Goal: Navigation & Orientation: Find specific page/section

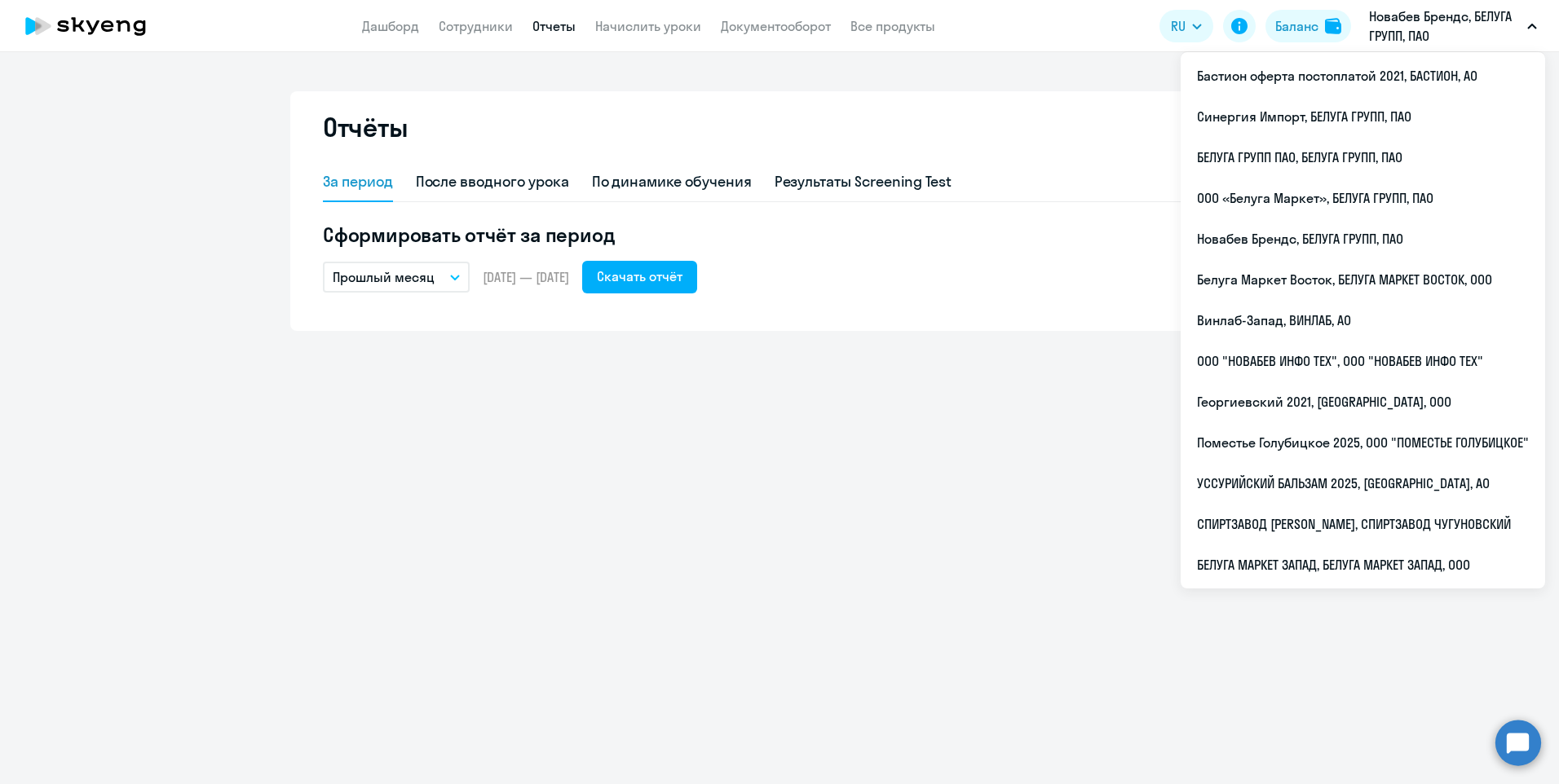
click at [1406, 26] on p "Новабев Брендс, БЕЛУГА ГРУПП, ПАО" at bounding box center [1445, 26] width 152 height 39
click at [1425, 30] on p "Новабев Брендс, БЕЛУГА ГРУПП, ПАО" at bounding box center [1445, 26] width 152 height 39
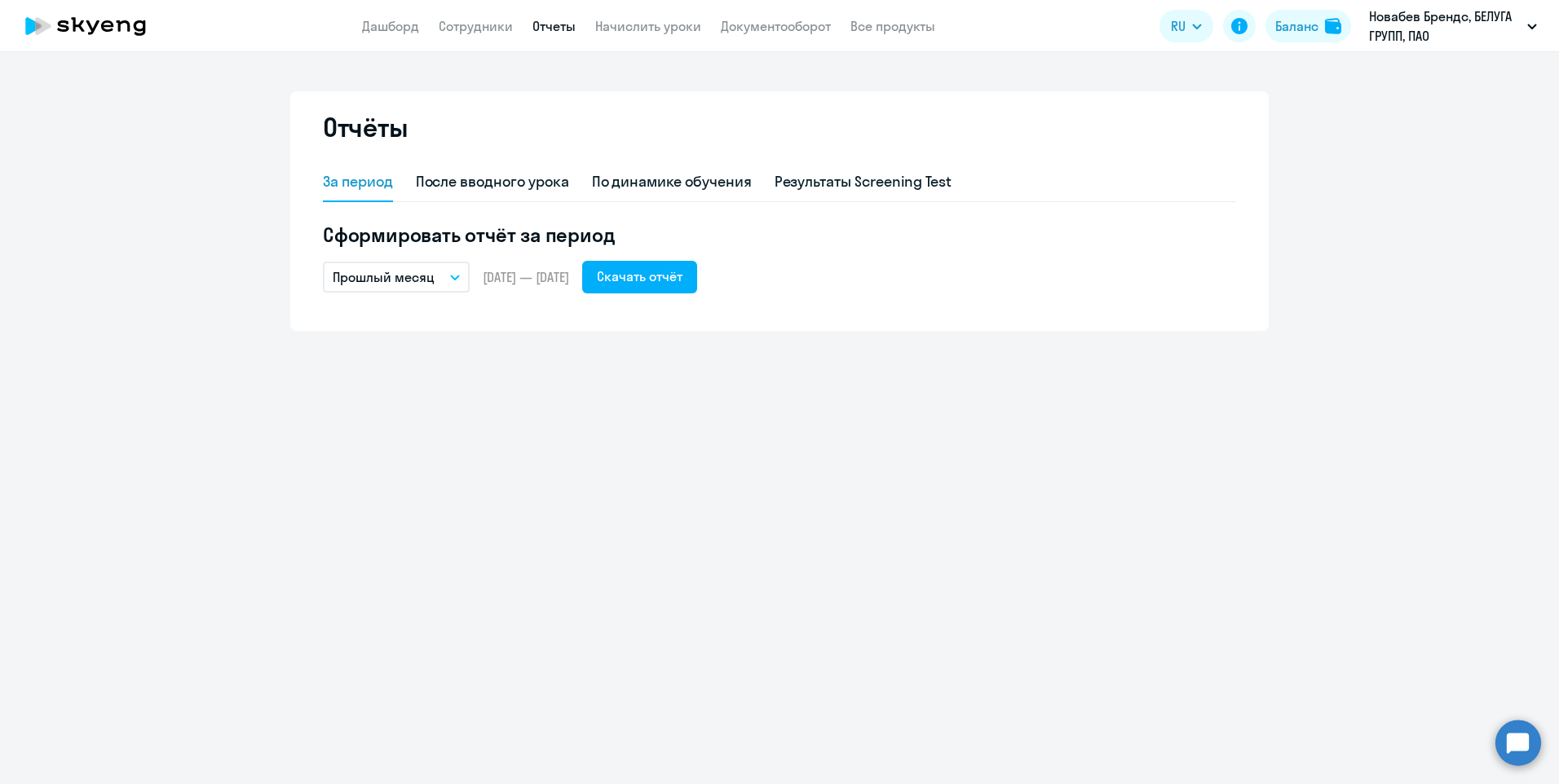
click at [1425, 30] on p "Новабев Брендс, БЕЛУГА ГРУПП, ПАО" at bounding box center [1445, 26] width 152 height 39
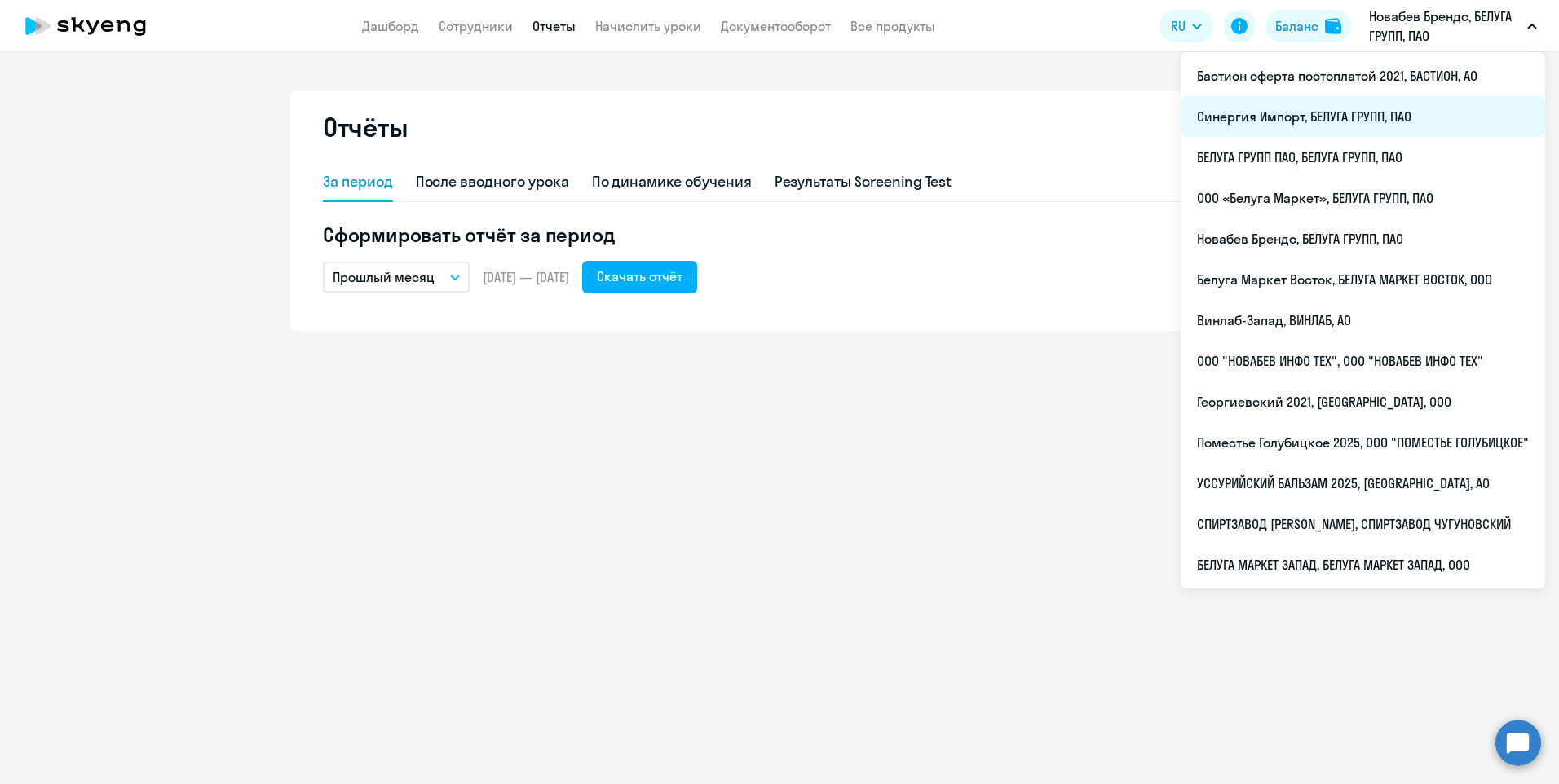
click at [1266, 109] on li "Синергия Импорт, БЕЛУГА ГРУПП, ПАО" at bounding box center [1363, 116] width 364 height 40
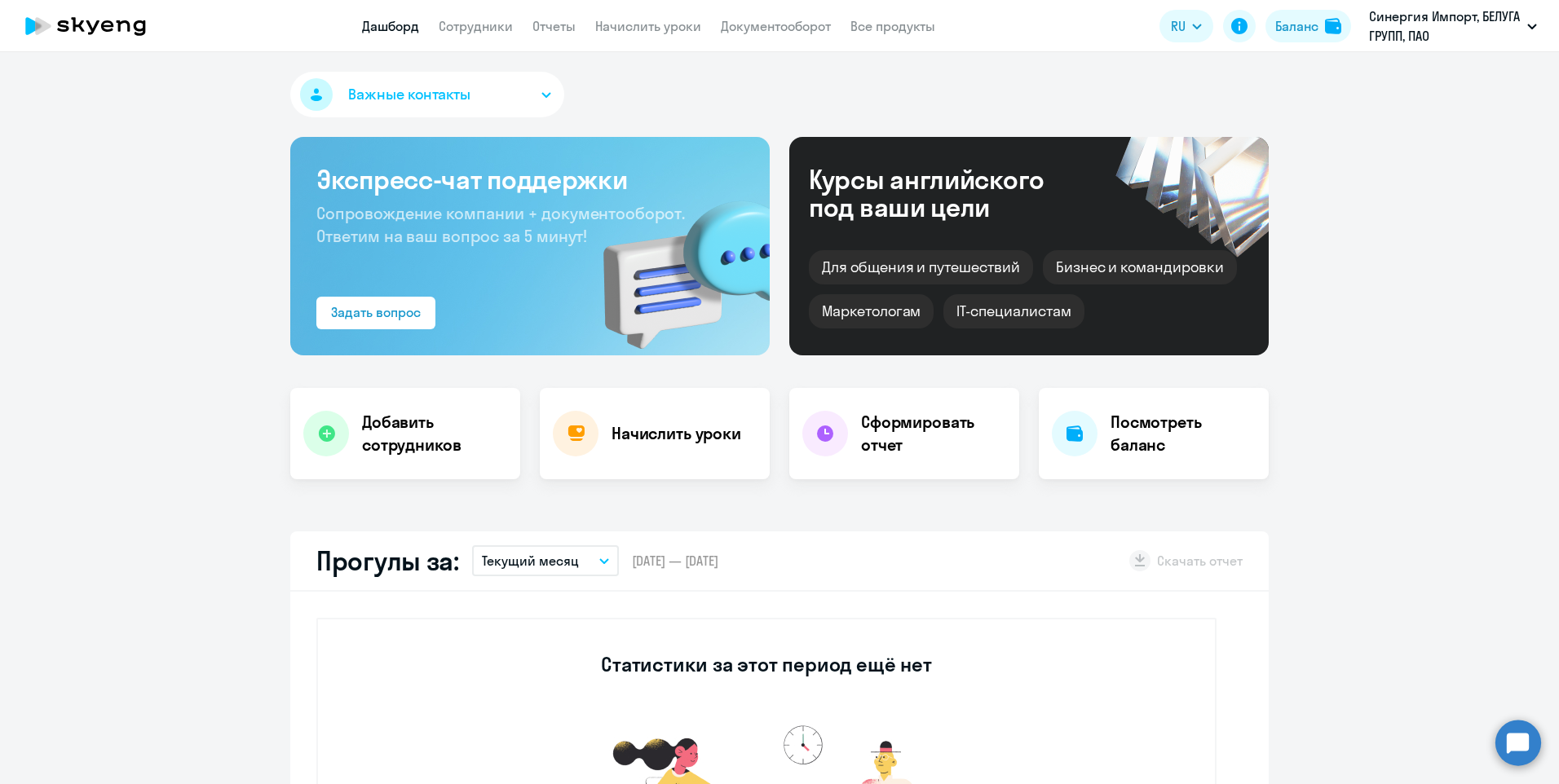
click at [513, 31] on nav "Дашборд Сотрудники Отчеты Начислить уроки Документооборот Все продукты" at bounding box center [648, 26] width 573 height 20
click at [504, 30] on link "Сотрудники" at bounding box center [476, 25] width 74 height 16
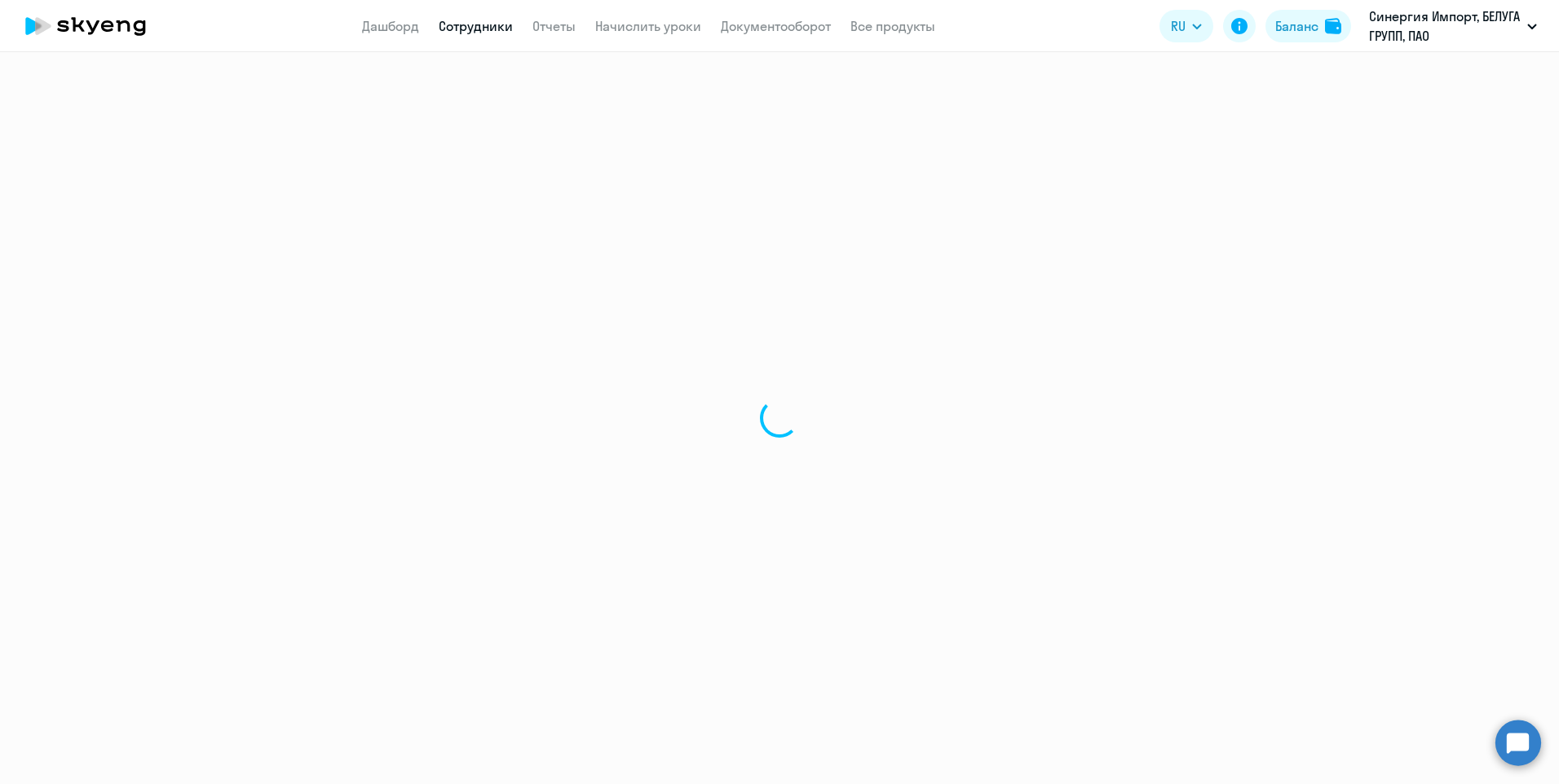
select select "30"
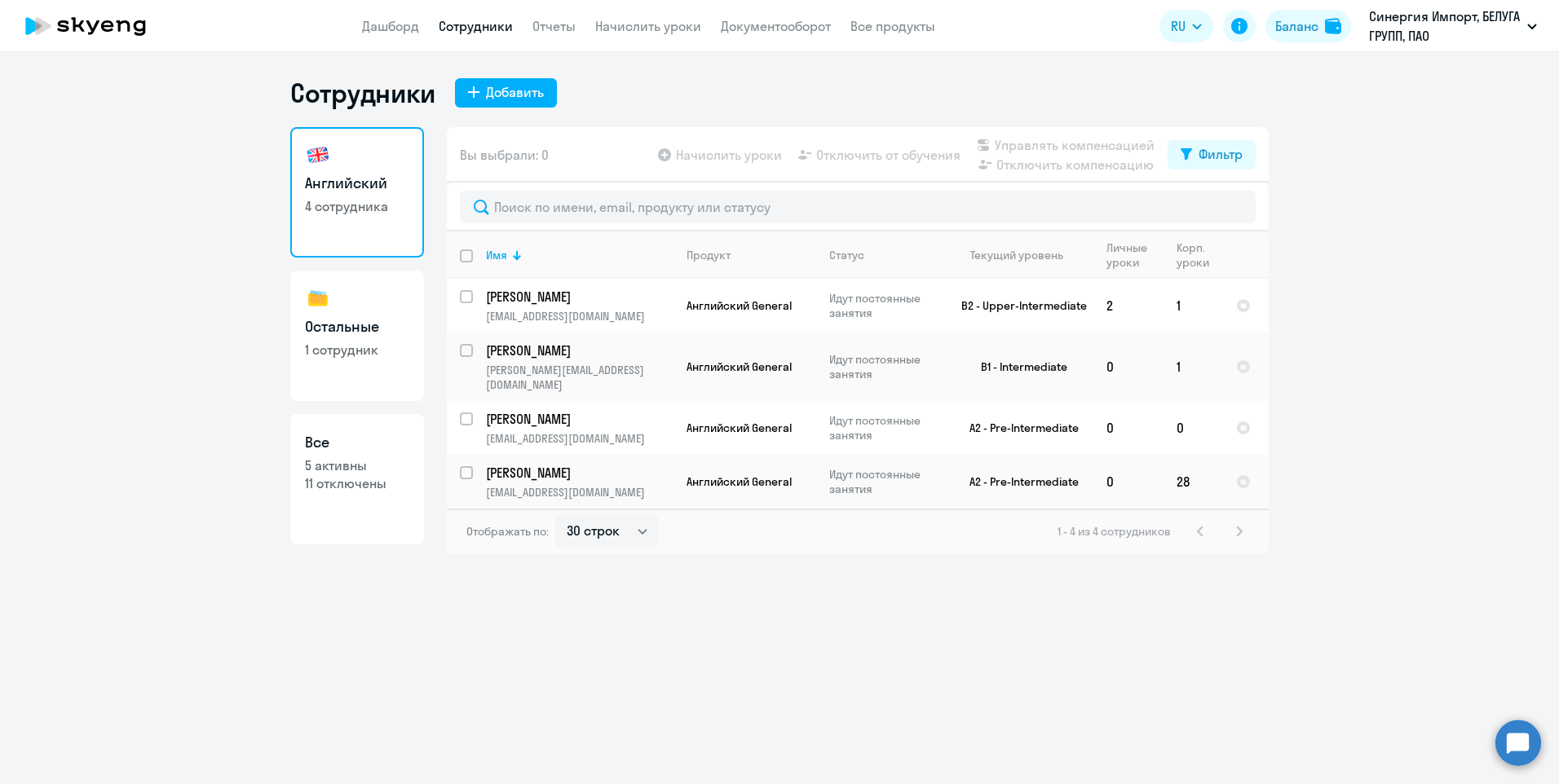
click at [362, 342] on p "1 сотрудник" at bounding box center [357, 349] width 105 height 18
select select "30"
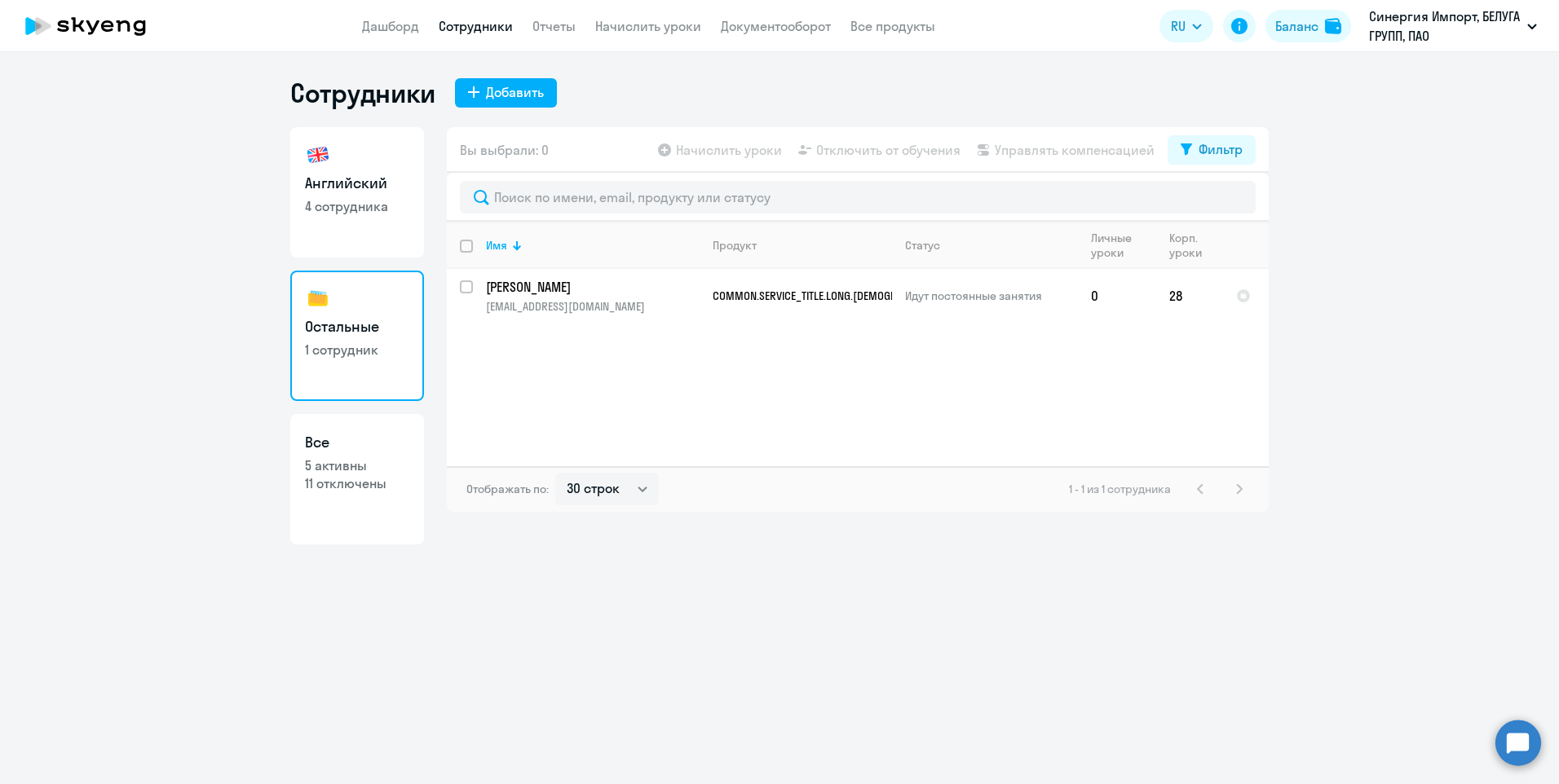
click at [383, 216] on link "Английский 4 сотрудника" at bounding box center [357, 192] width 134 height 131
select select "30"
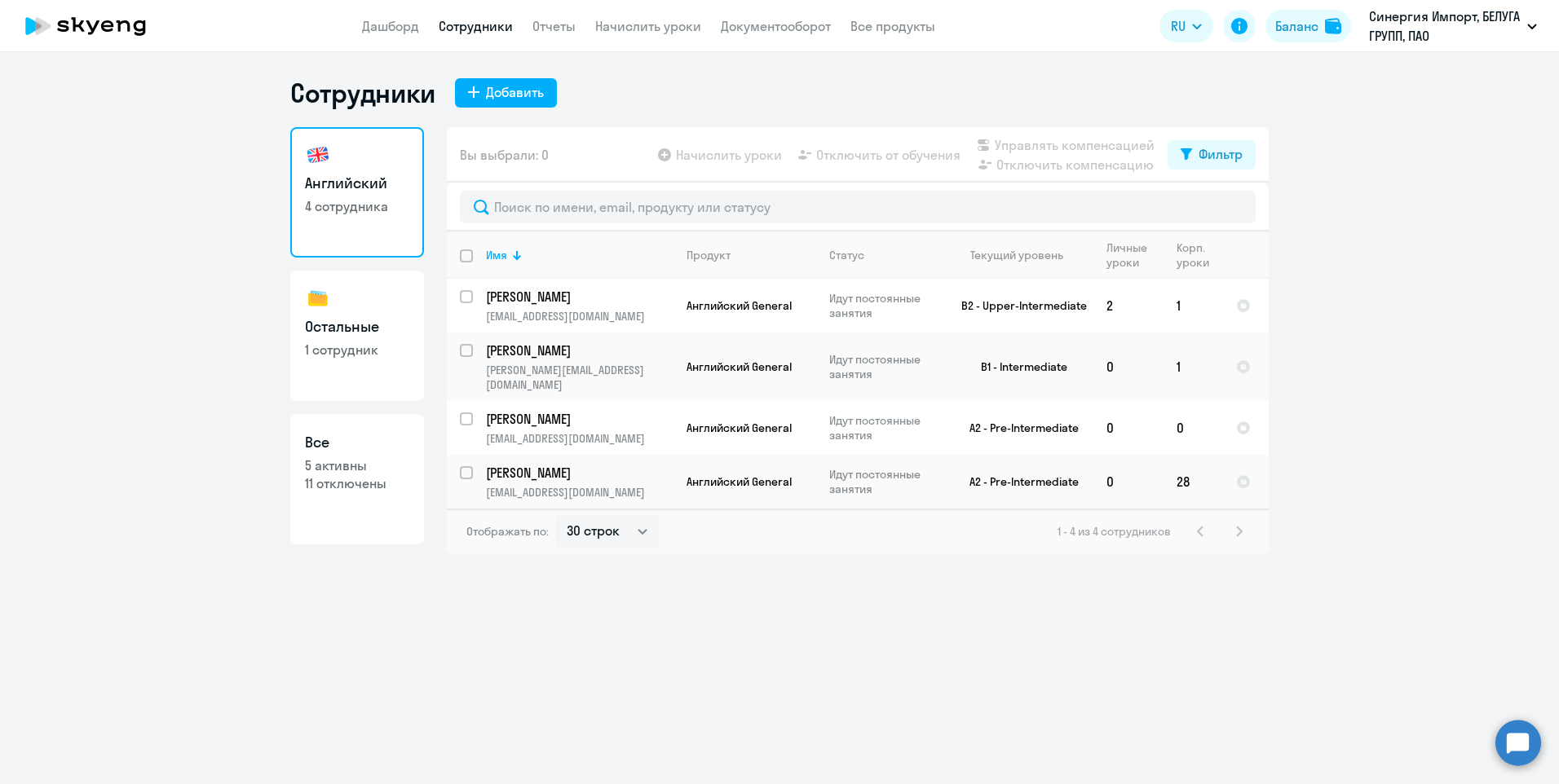
select select "30"
click at [410, 325] on link "Остальные 1 сотрудник" at bounding box center [357, 336] width 134 height 131
select select "30"
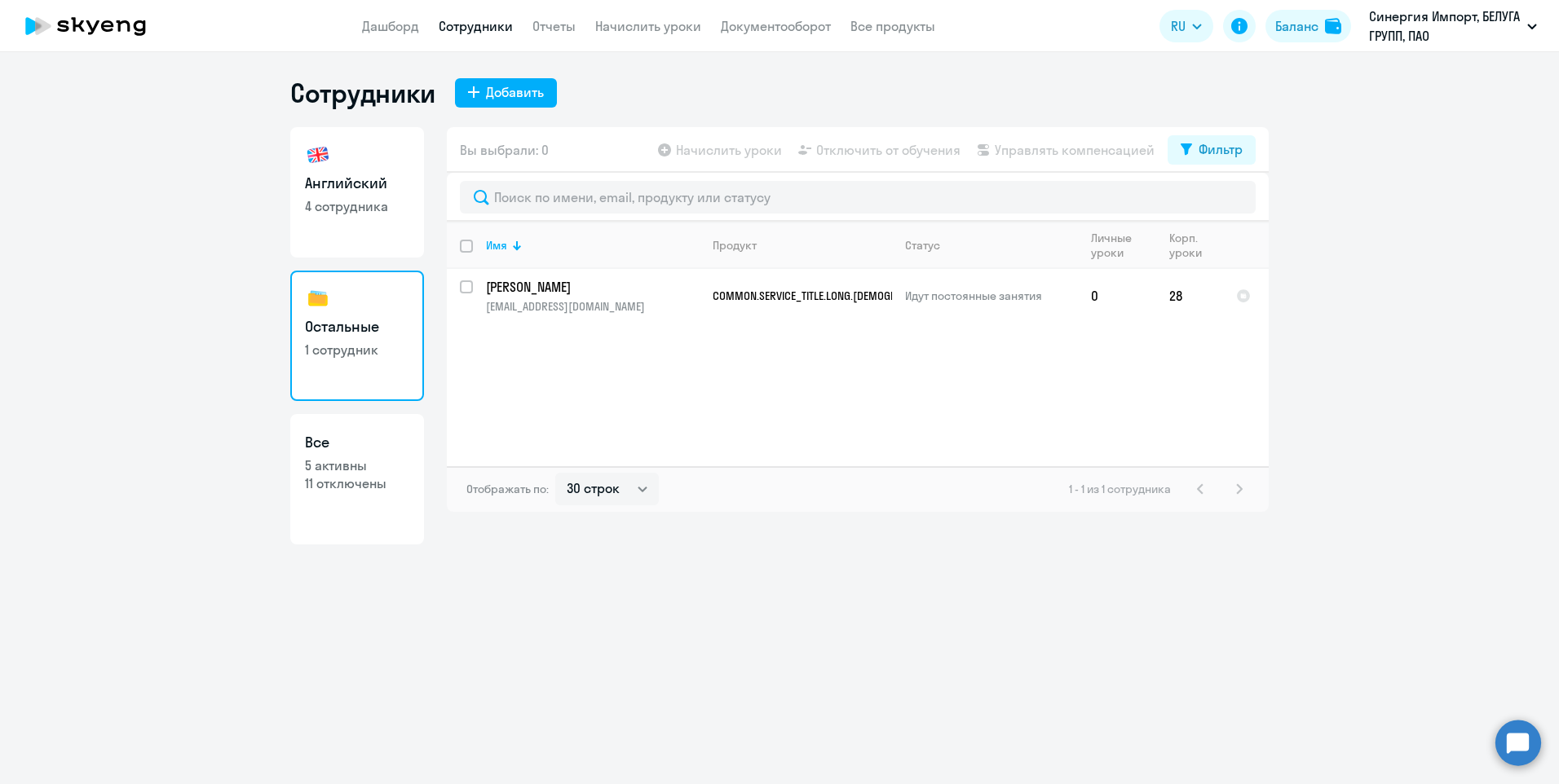
click at [391, 234] on link "Английский 4 сотрудника" at bounding box center [357, 192] width 134 height 131
select select "30"
